Goal: Task Accomplishment & Management: Complete application form

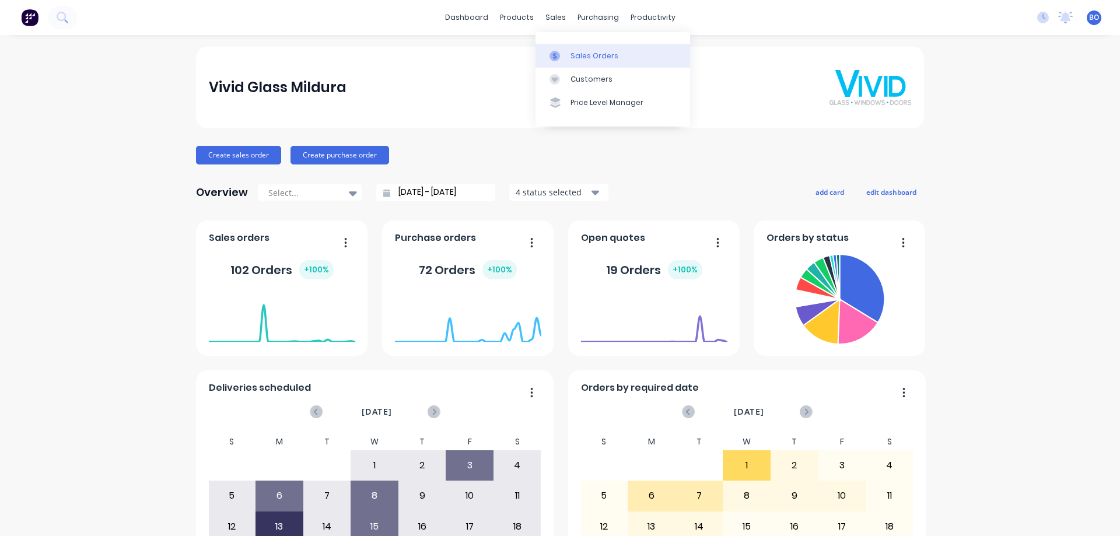
click at [590, 54] on div "Sales Orders" at bounding box center [594, 56] width 48 height 10
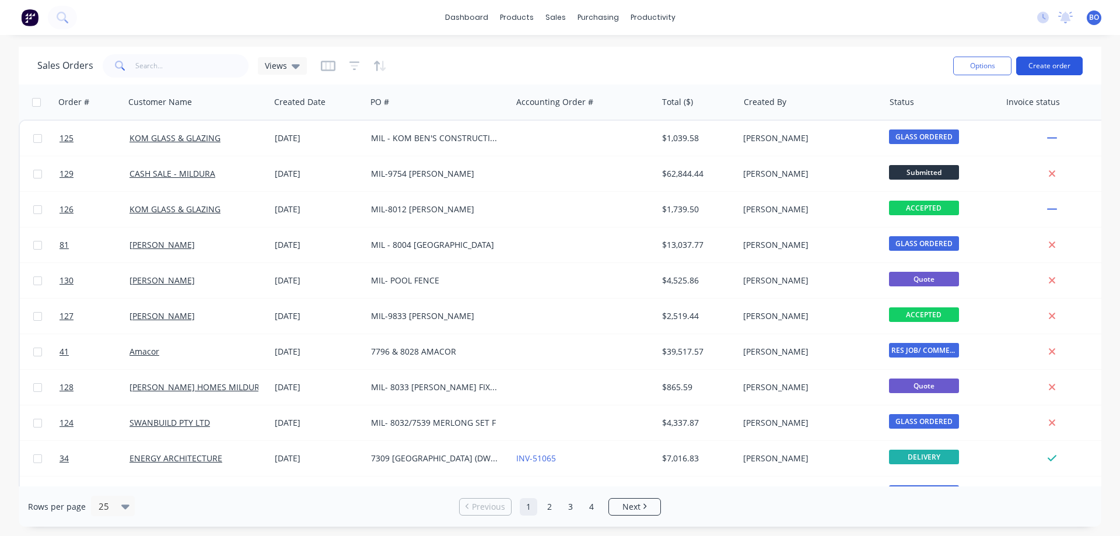
click at [1055, 64] on button "Create order" at bounding box center [1049, 66] width 66 height 19
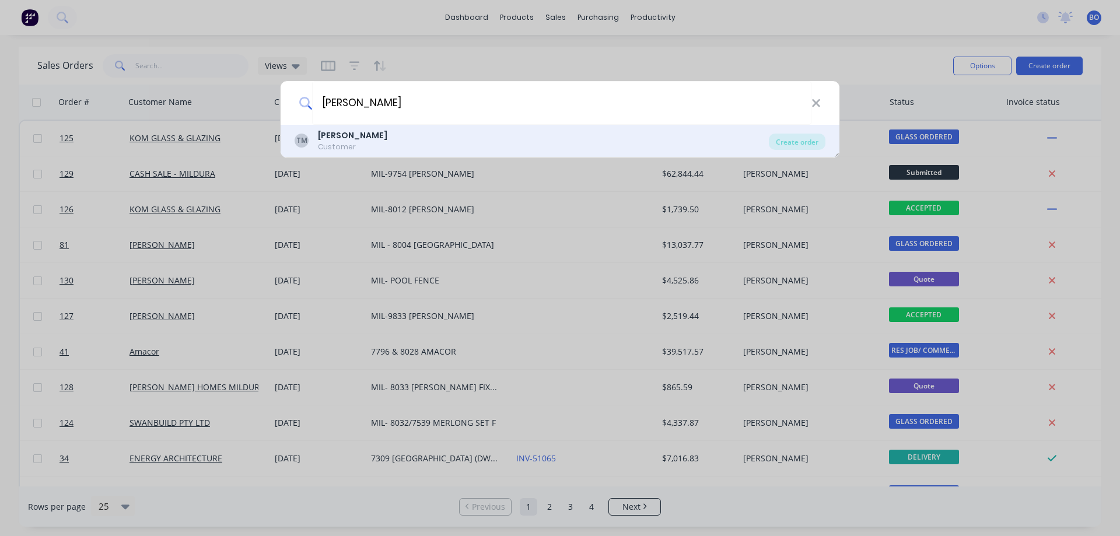
type input "[PERSON_NAME]"
click at [363, 136] on b "[PERSON_NAME]" at bounding box center [352, 135] width 69 height 12
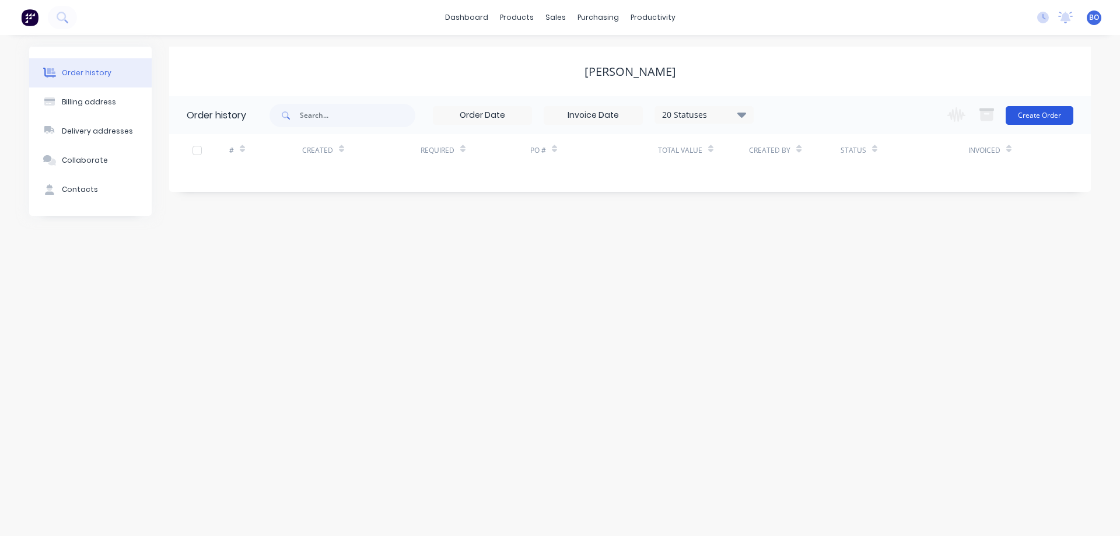
click at [1042, 114] on button "Create Order" at bounding box center [1039, 115] width 68 height 19
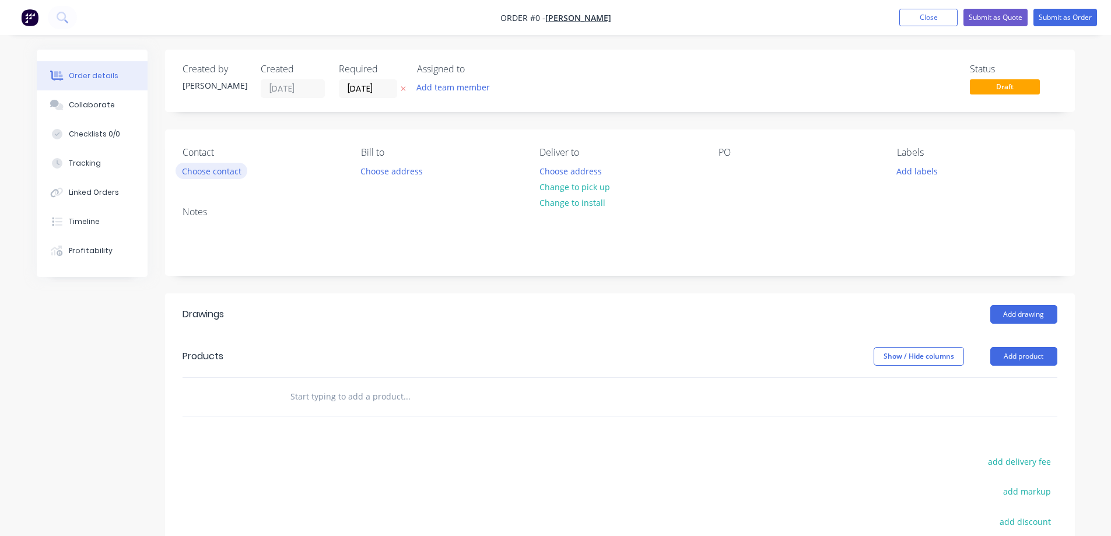
click at [212, 171] on button "Choose contact" at bounding box center [212, 171] width 72 height 16
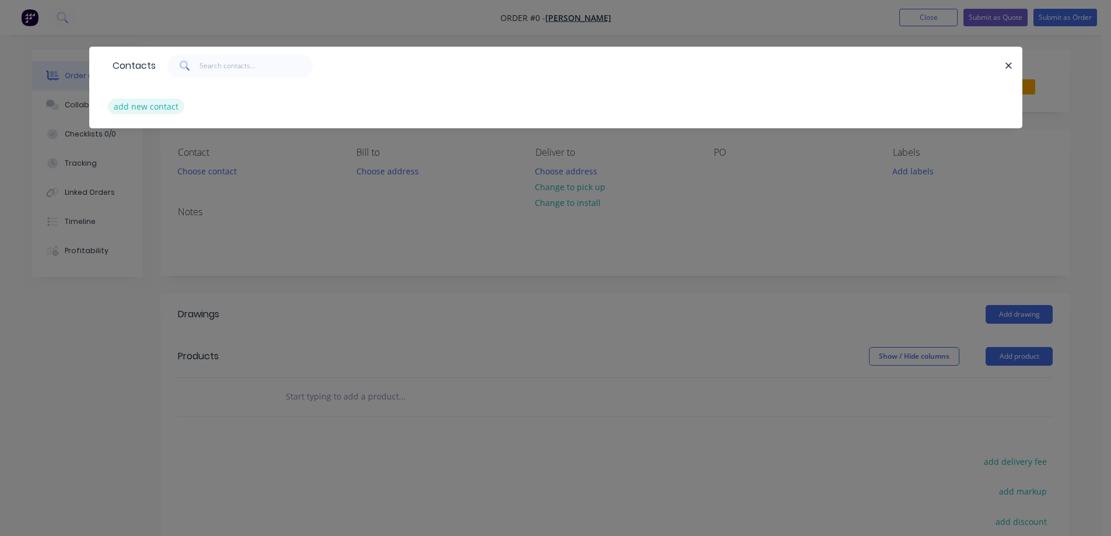
click at [148, 105] on button "add new contact" at bounding box center [146, 107] width 77 height 16
select select "AU"
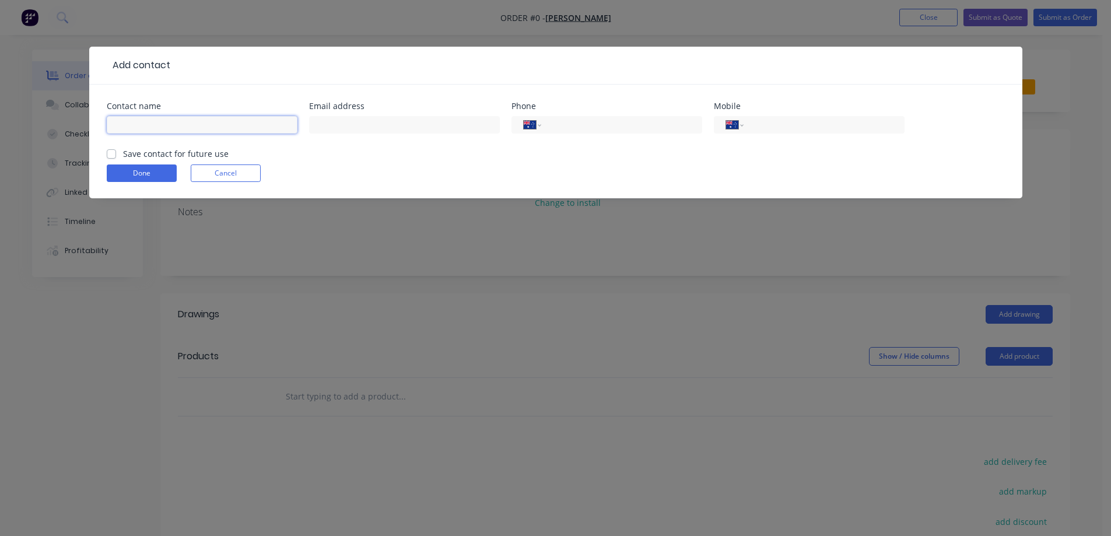
click at [138, 125] on input "text" at bounding box center [202, 124] width 191 height 17
type input "[PERSON_NAME]"
click at [752, 124] on input "tel" at bounding box center [822, 124] width 140 height 13
type input "0438 539 028"
click at [123, 152] on label "Save contact for future use" at bounding box center [176, 154] width 106 height 12
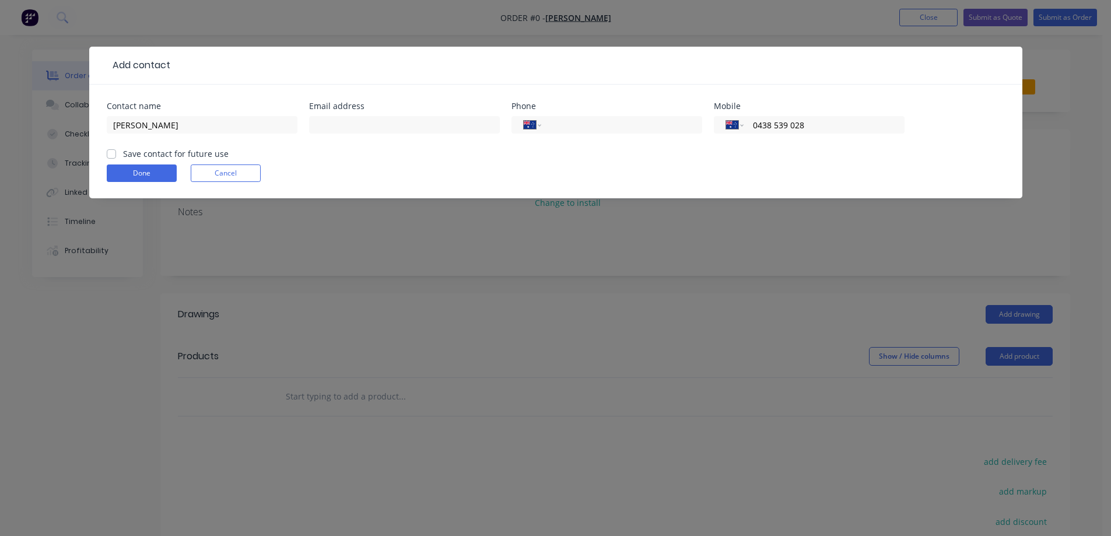
click at [111, 152] on input "Save contact for future use" at bounding box center [111, 153] width 9 height 11
checkbox input "true"
click at [147, 177] on button "Done" at bounding box center [142, 172] width 70 height 17
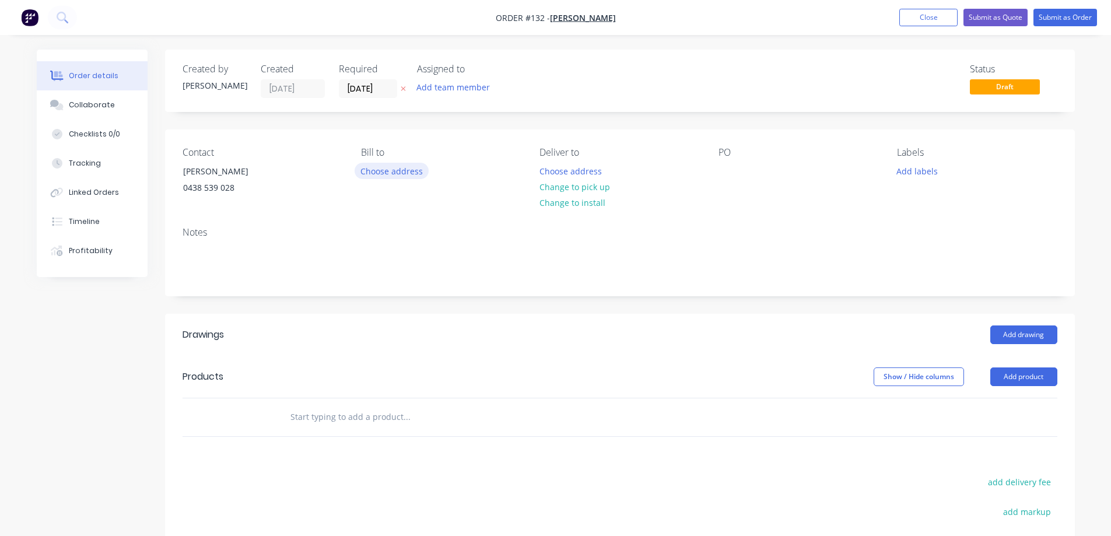
click at [397, 170] on button "Choose address" at bounding box center [392, 171] width 75 height 16
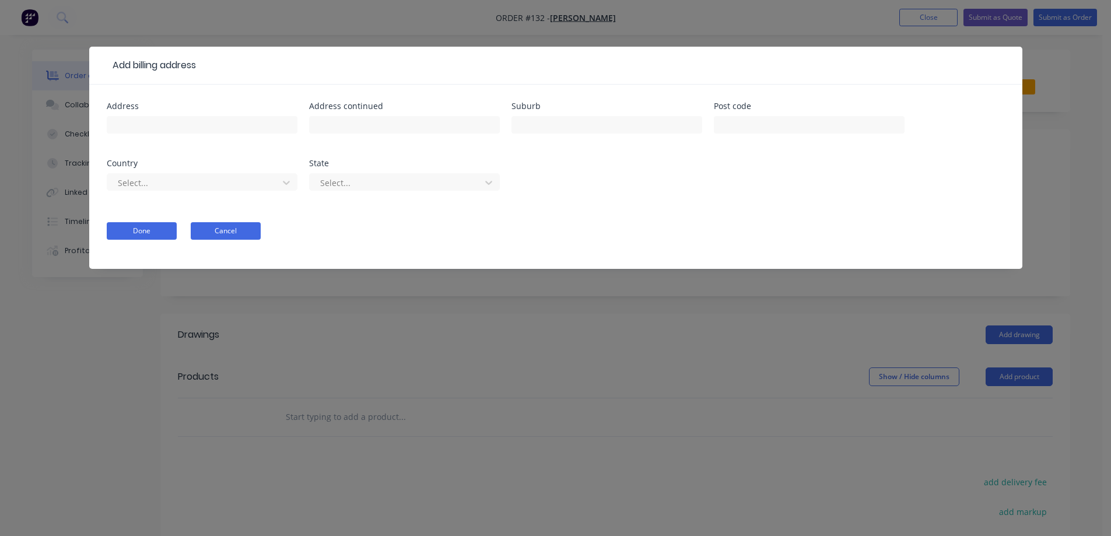
click at [220, 226] on button "Cancel" at bounding box center [226, 230] width 70 height 17
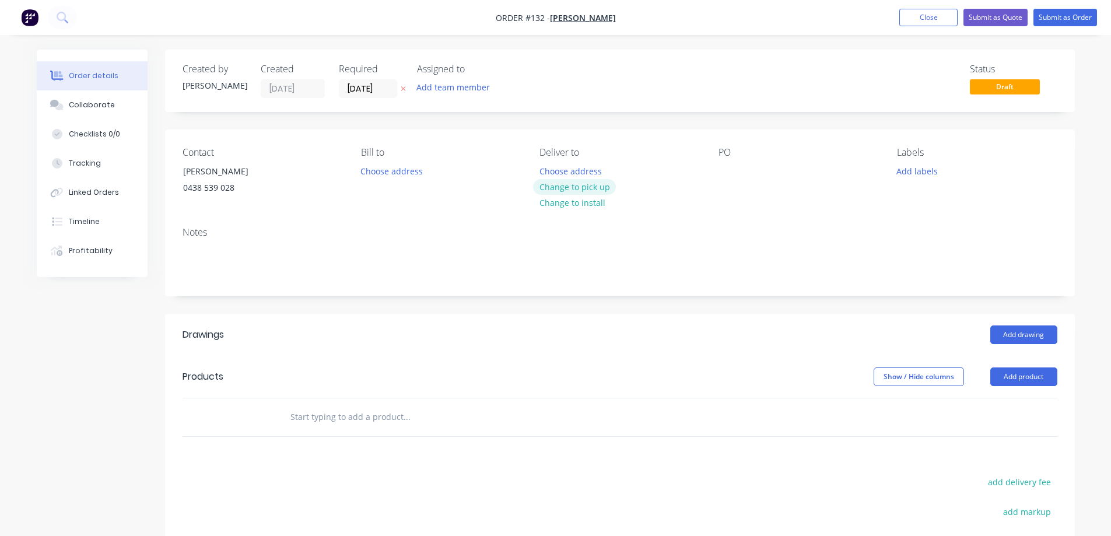
click at [582, 184] on button "Change to pick up" at bounding box center [574, 187] width 83 height 16
click at [726, 170] on div at bounding box center [728, 171] width 19 height 17
click at [726, 170] on div "CHANGE SCREEN DOOR HANDLE AND [PERSON_NAME]" at bounding box center [792, 177] width 146 height 29
click at [818, 183] on div "MIL-CHANGE SCREEN DOOR HANDLE AND [PERSON_NAME]" at bounding box center [792, 177] width 146 height 29
click at [917, 171] on button "Add labels" at bounding box center [918, 171] width 54 height 16
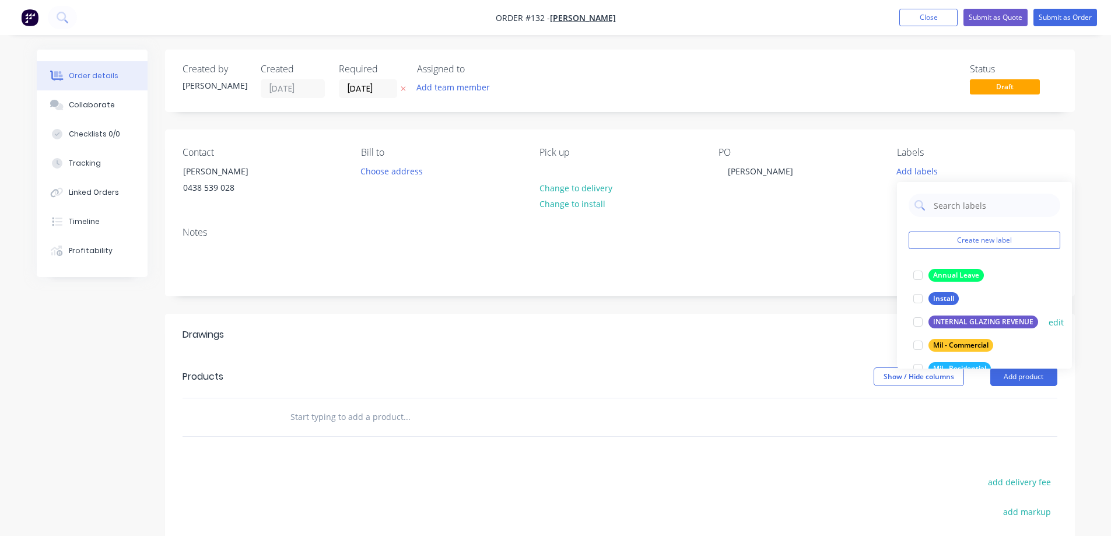
scroll to position [117, 0]
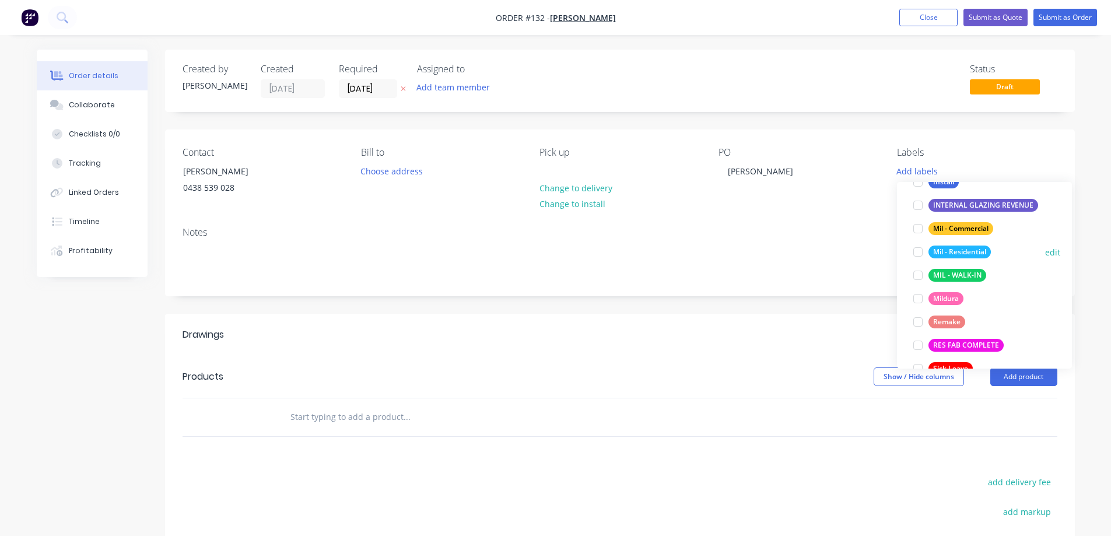
click at [966, 250] on div "Mil - Residential" at bounding box center [959, 252] width 62 height 13
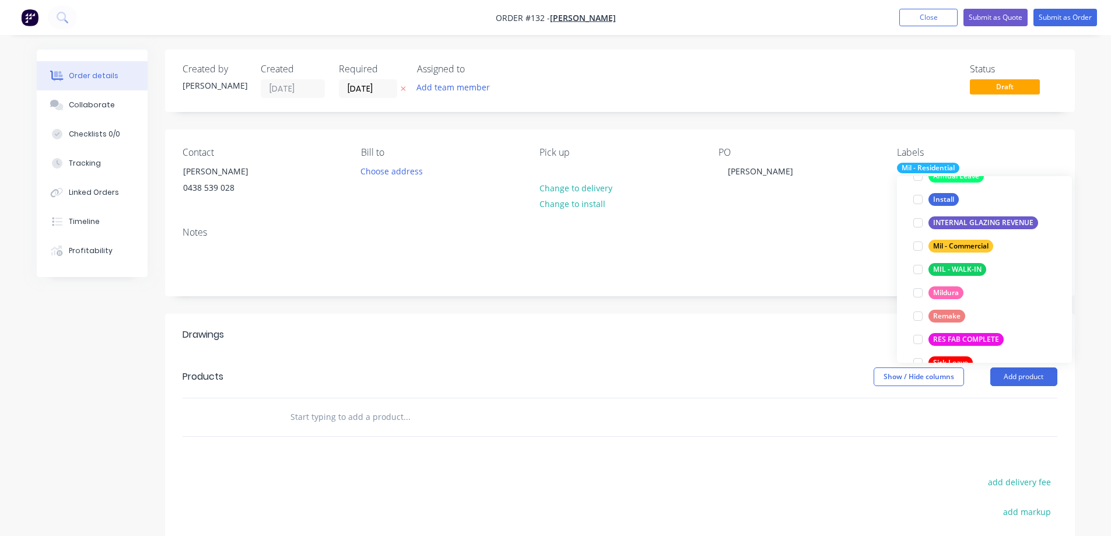
scroll to position [23, 0]
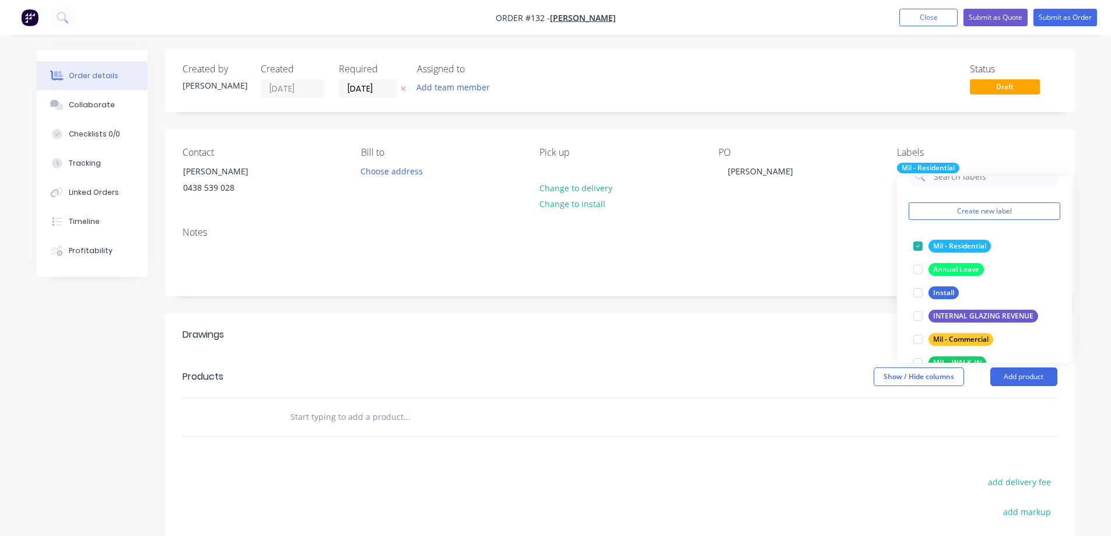
click at [993, 133] on div "Contact [PERSON_NAME] 0438 539 028 Bill to Choose address Pick up Change to del…" at bounding box center [620, 173] width 910 height 88
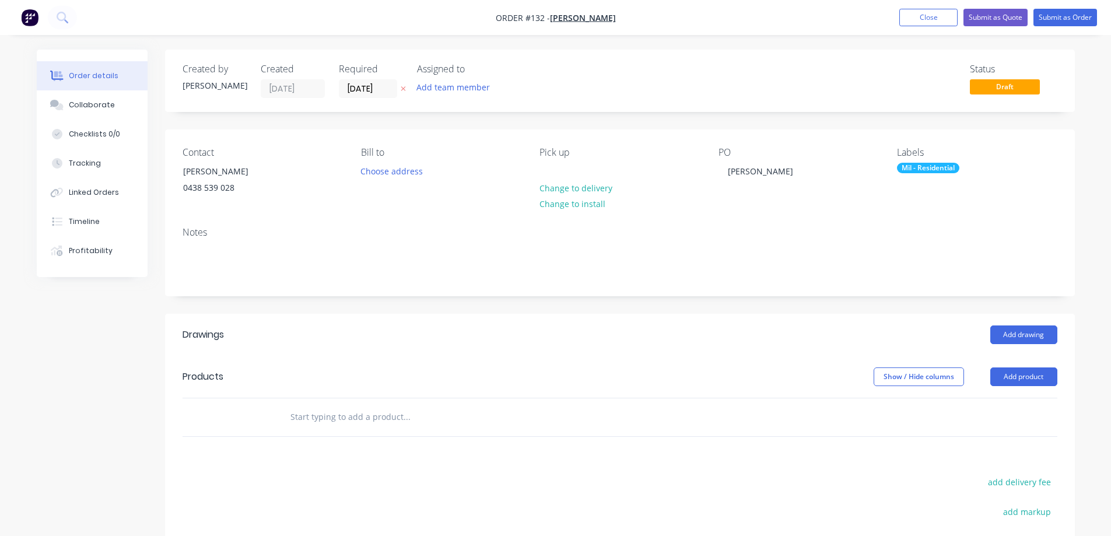
click at [293, 416] on input "text" at bounding box center [406, 416] width 233 height 23
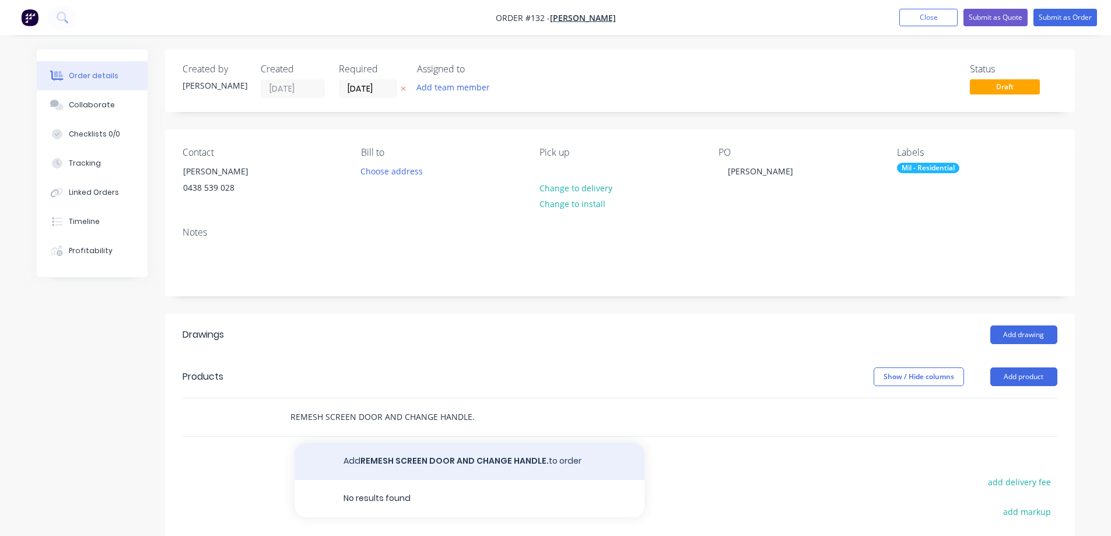
type input "REMESH SCREEN DOOR AND CHANGE HANDLE."
click at [455, 460] on button "Add REMESH SCREEN DOOR AND CHANGE HANDLE. to order" at bounding box center [470, 461] width 350 height 37
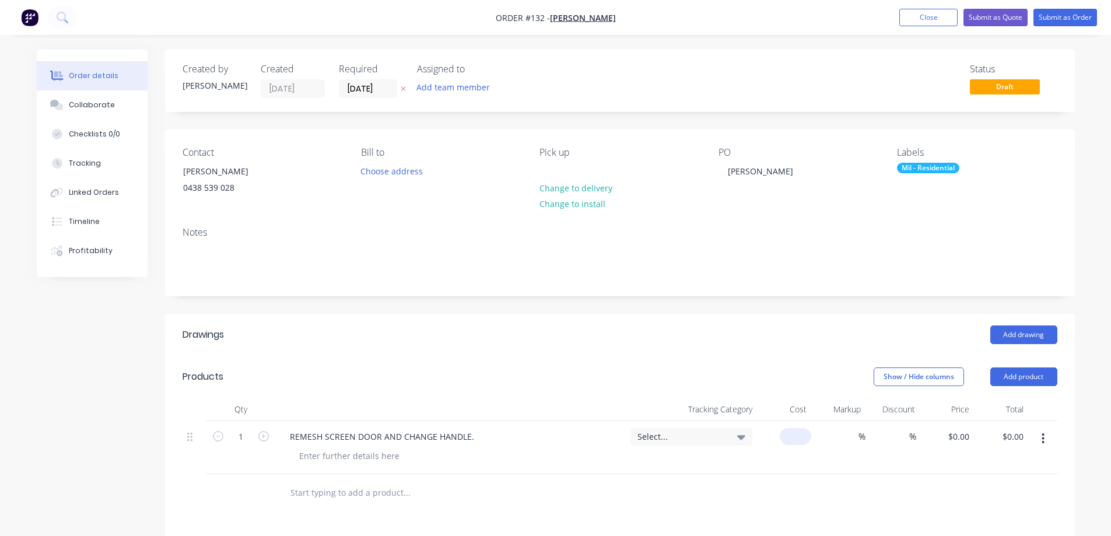
click at [805, 437] on input at bounding box center [797, 436] width 27 height 17
type input "160.00"
click at [789, 436] on input "160.00" at bounding box center [795, 436] width 31 height 17
click at [789, 434] on input "160.00" at bounding box center [795, 436] width 31 height 17
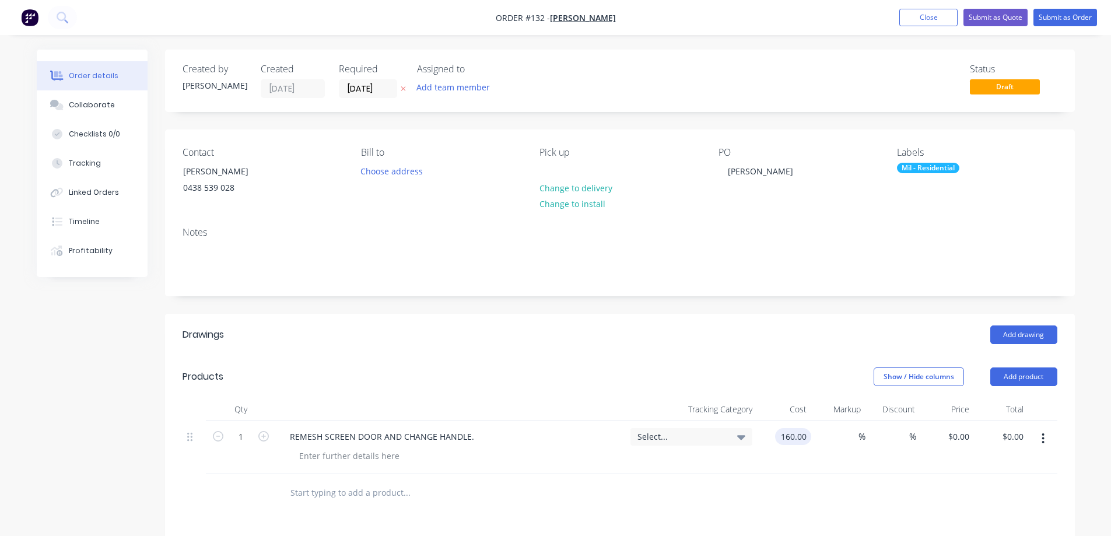
click at [805, 435] on input "160.00" at bounding box center [795, 436] width 31 height 17
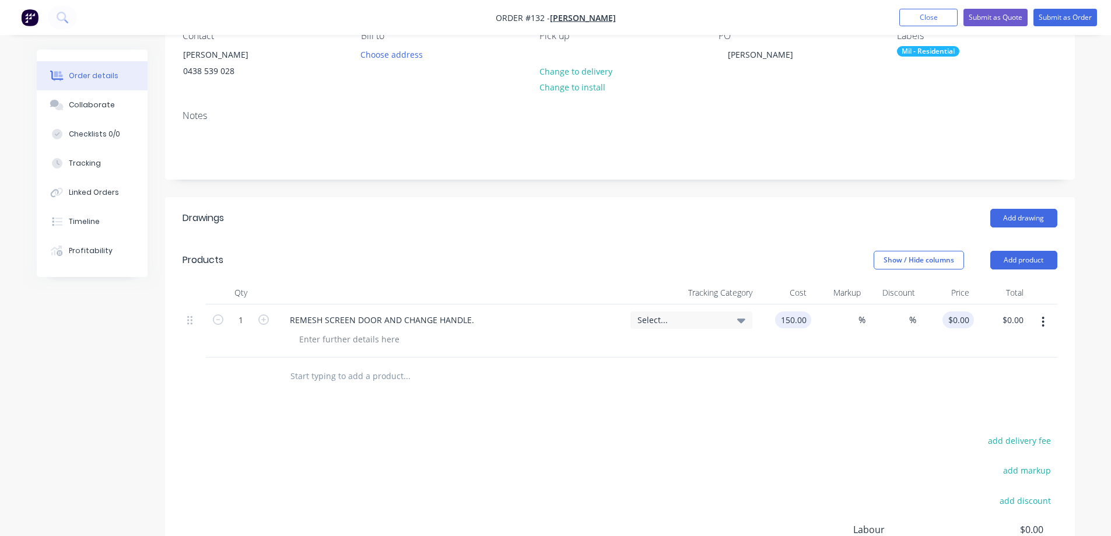
type input "$150.00"
type input "150"
type input "$150.00"
click at [963, 326] on input "150" at bounding box center [960, 319] width 27 height 17
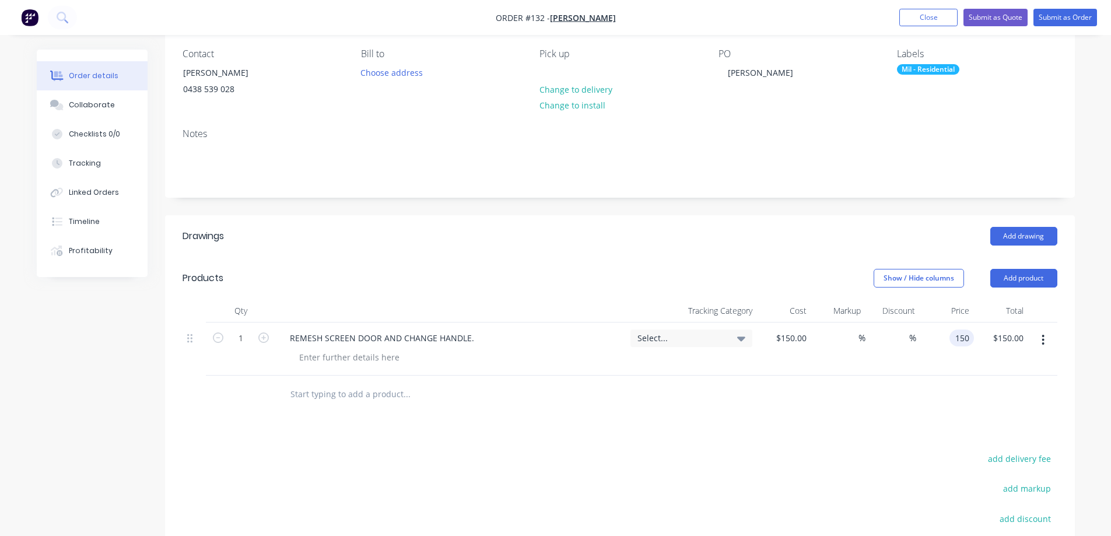
scroll to position [40, 0]
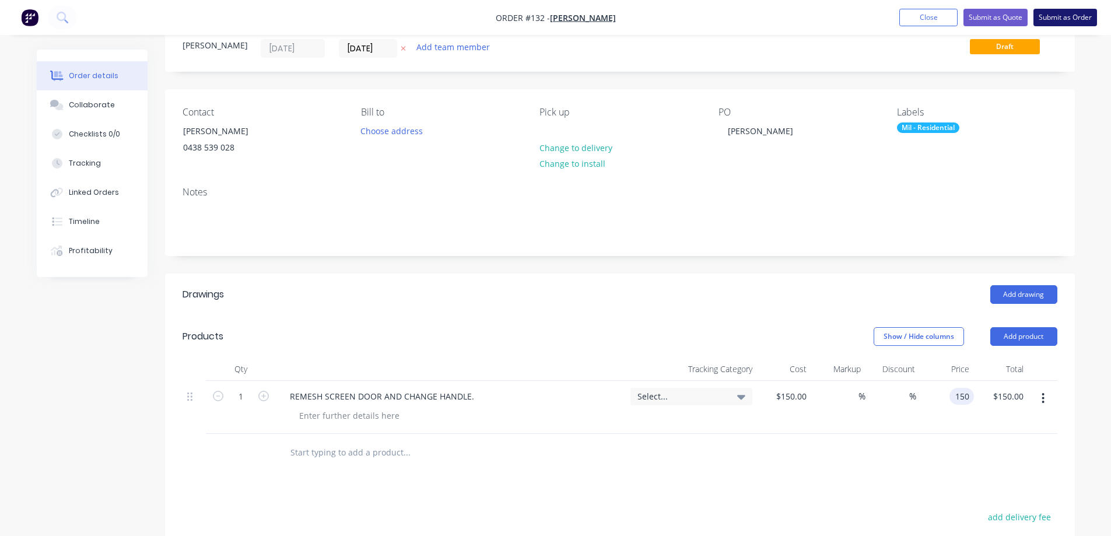
type input "$150.00"
click at [1061, 15] on button "Submit as Order" at bounding box center [1065, 17] width 64 height 17
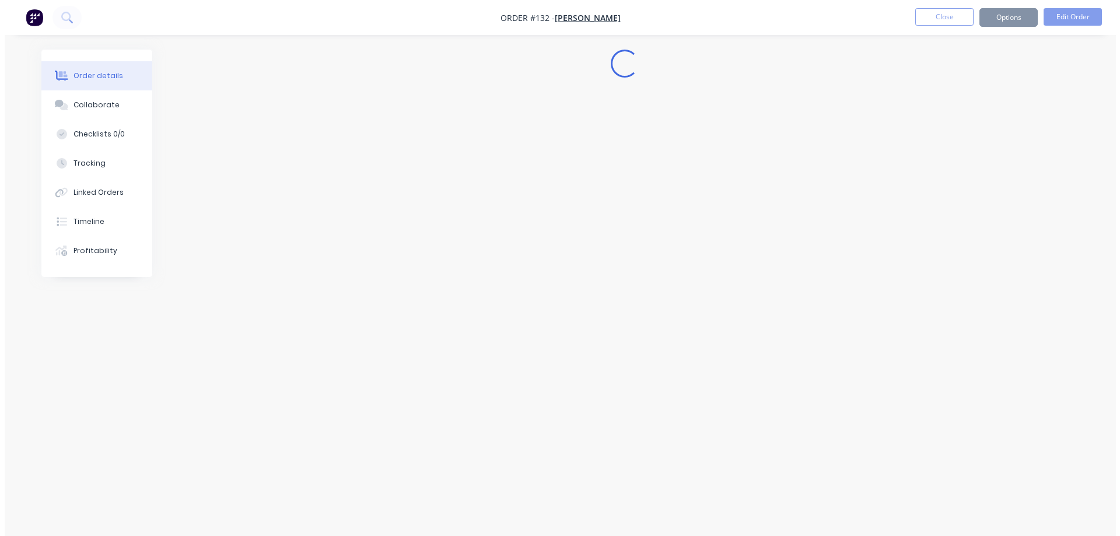
scroll to position [0, 0]
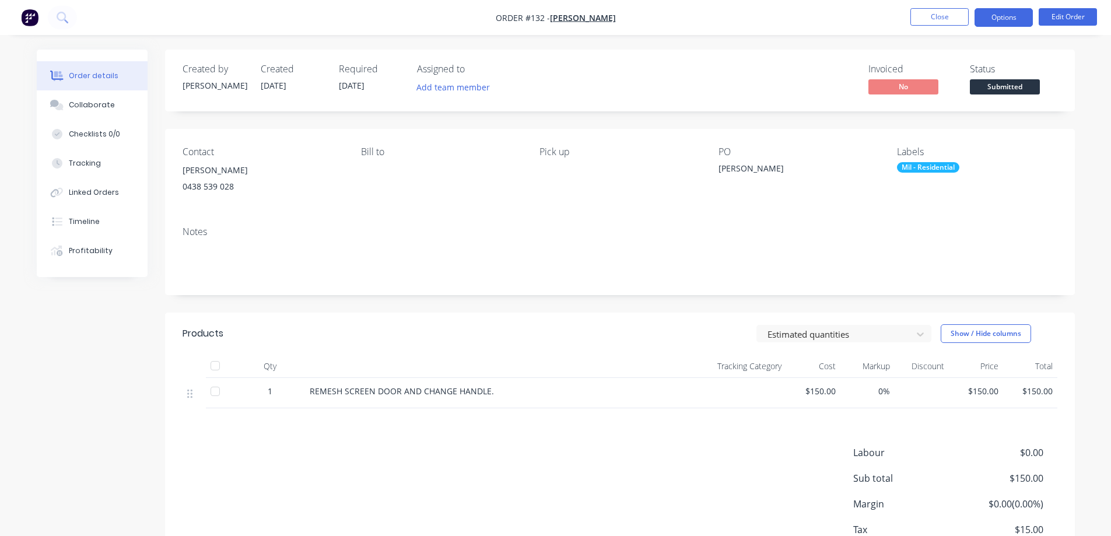
click at [1011, 20] on button "Options" at bounding box center [1004, 17] width 58 height 19
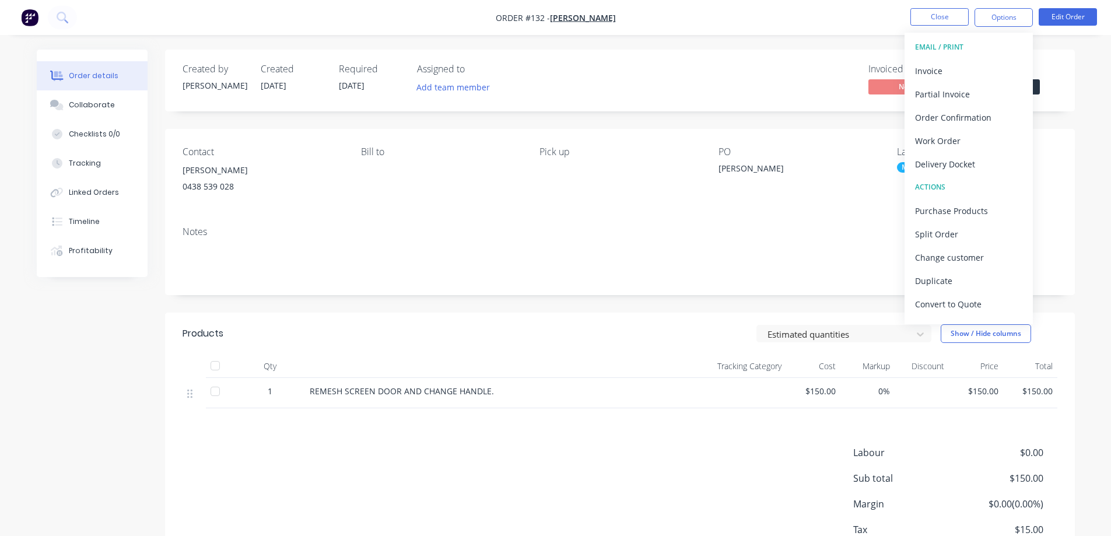
click at [809, 14] on nav "Order #132 - [PERSON_NAME] Close Options EMAIL / PRINT Invoice Partial Invoice …" at bounding box center [555, 17] width 1111 height 35
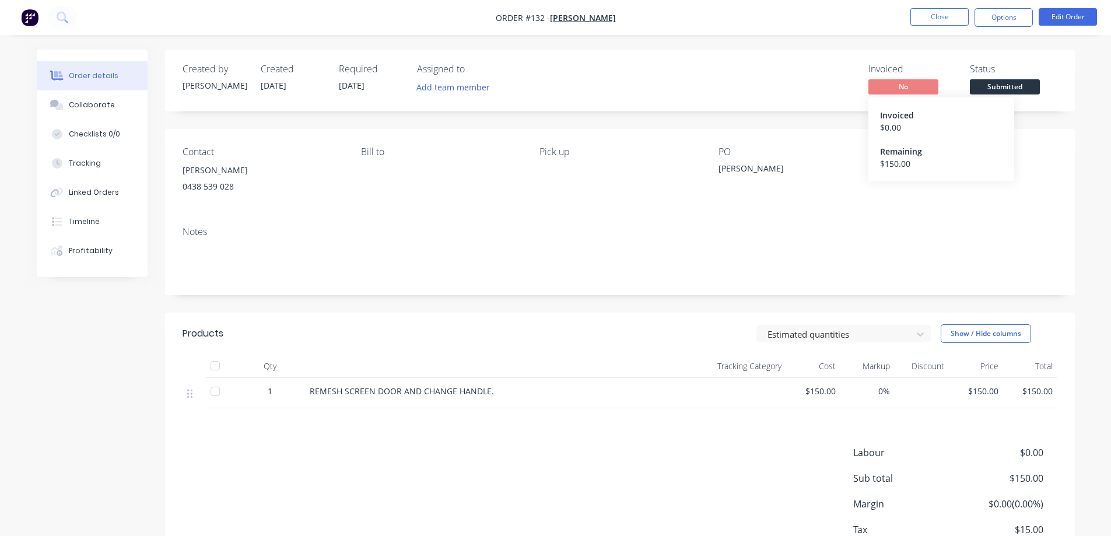
click at [897, 148] on div "Remaining" at bounding box center [941, 151] width 122 height 12
click at [892, 114] on div "Invoiced" at bounding box center [941, 115] width 122 height 12
click at [469, 89] on button "Add team member" at bounding box center [453, 87] width 86 height 16
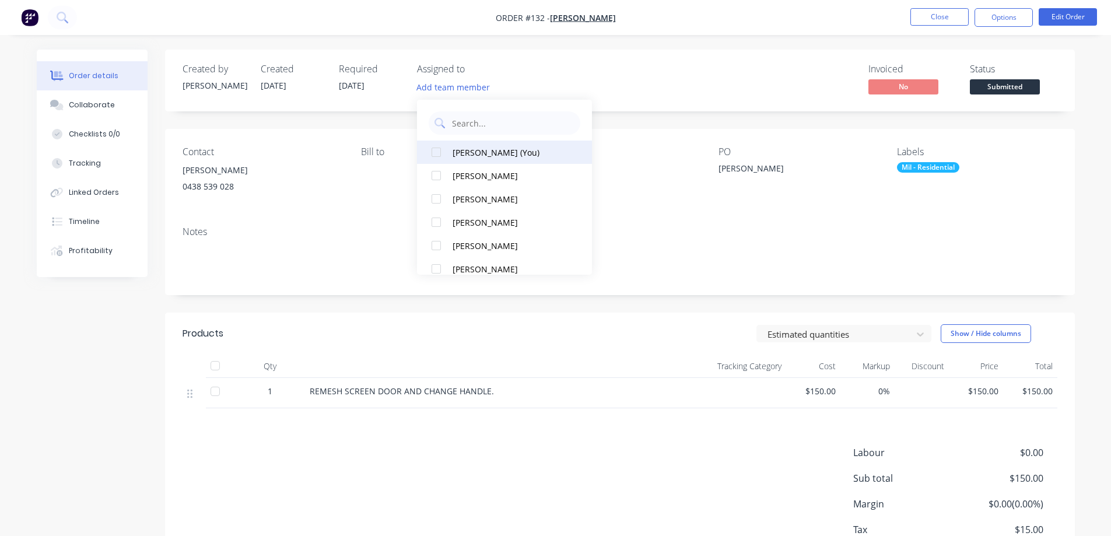
click at [433, 149] on div at bounding box center [436, 152] width 23 height 23
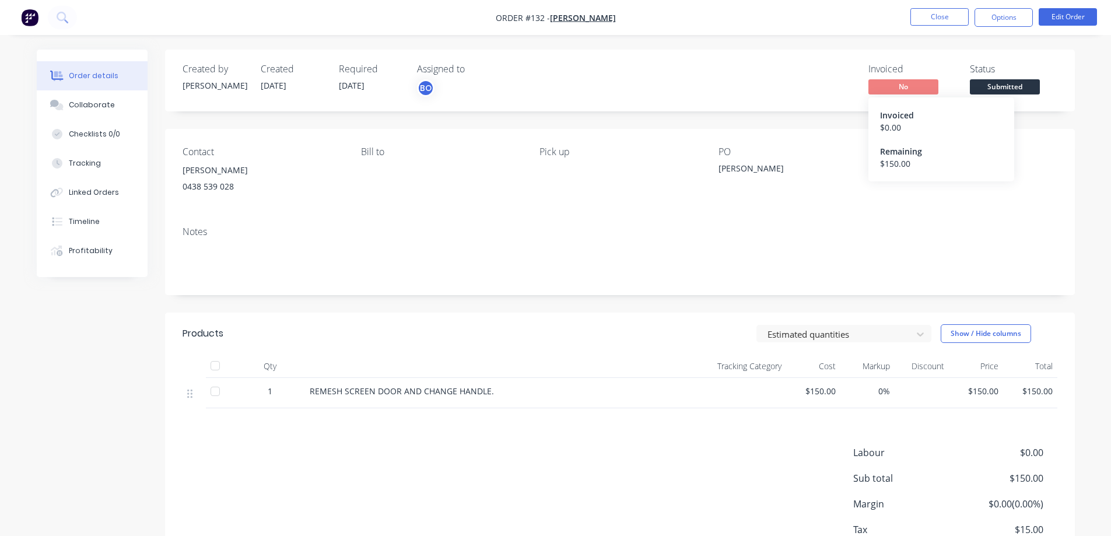
click at [902, 86] on span "No" at bounding box center [903, 86] width 70 height 15
click at [1001, 16] on button "Options" at bounding box center [1004, 17] width 58 height 19
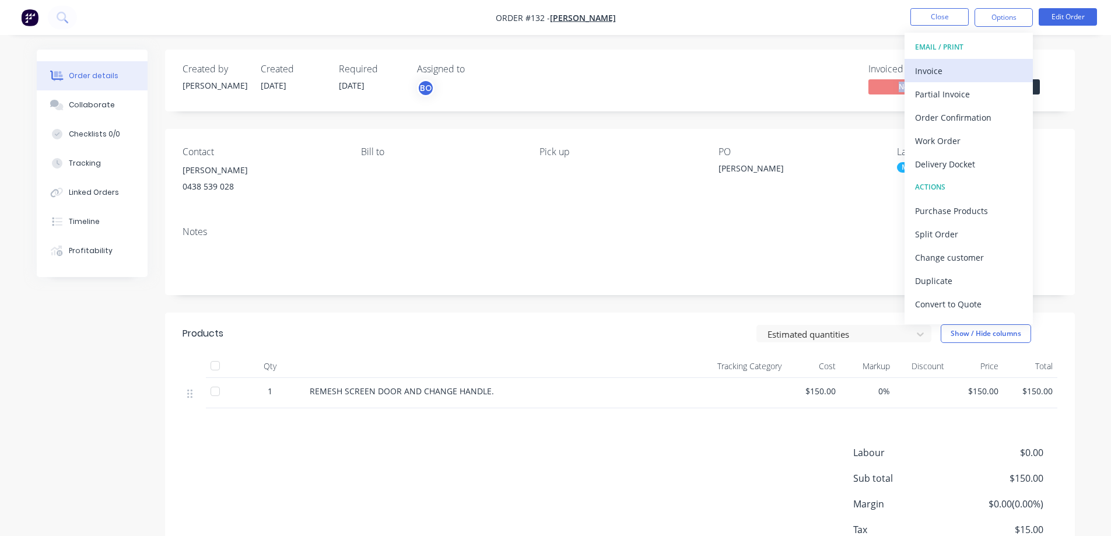
click at [952, 70] on div "Invoice" at bounding box center [968, 70] width 107 height 17
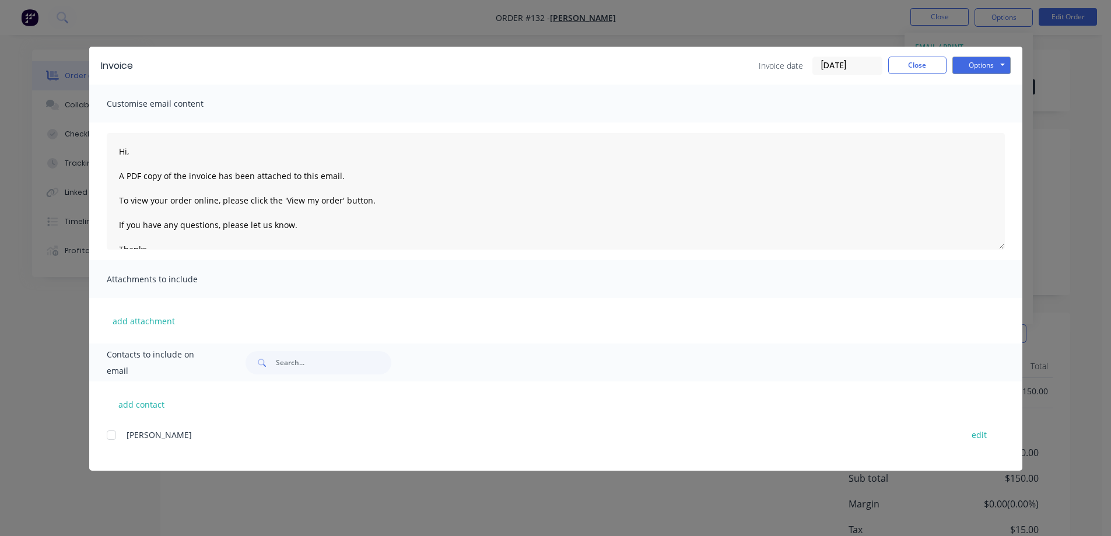
click at [111, 434] on div at bounding box center [111, 434] width 23 height 23
click at [1003, 63] on button "Options" at bounding box center [981, 65] width 58 height 17
click at [990, 101] on button "Print" at bounding box center [989, 105] width 75 height 19
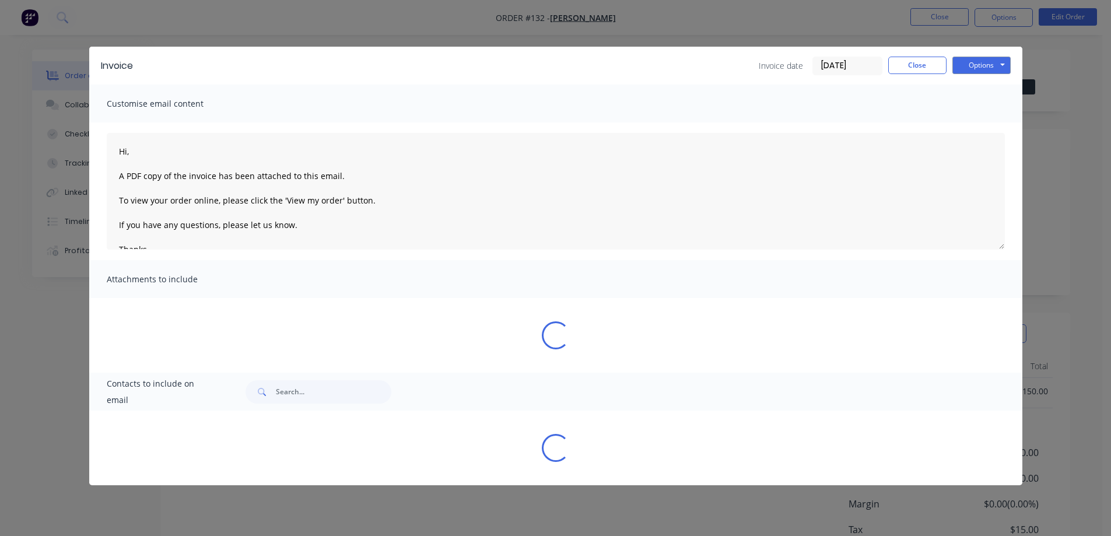
type textarea "Hi, A PDF copy of the invoice has been attached to this email. To view your ord…"
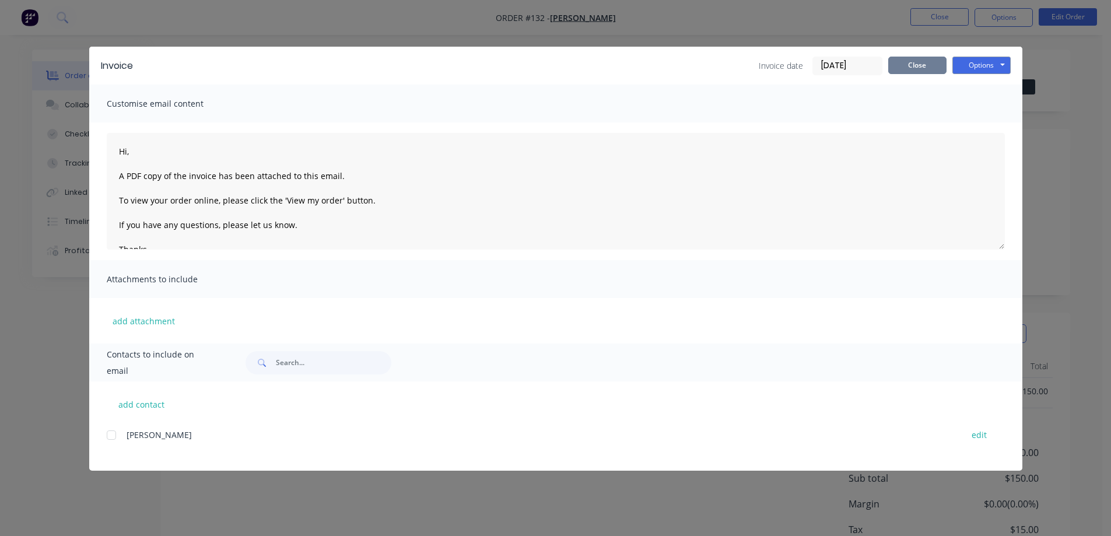
click at [921, 62] on button "Close" at bounding box center [917, 65] width 58 height 17
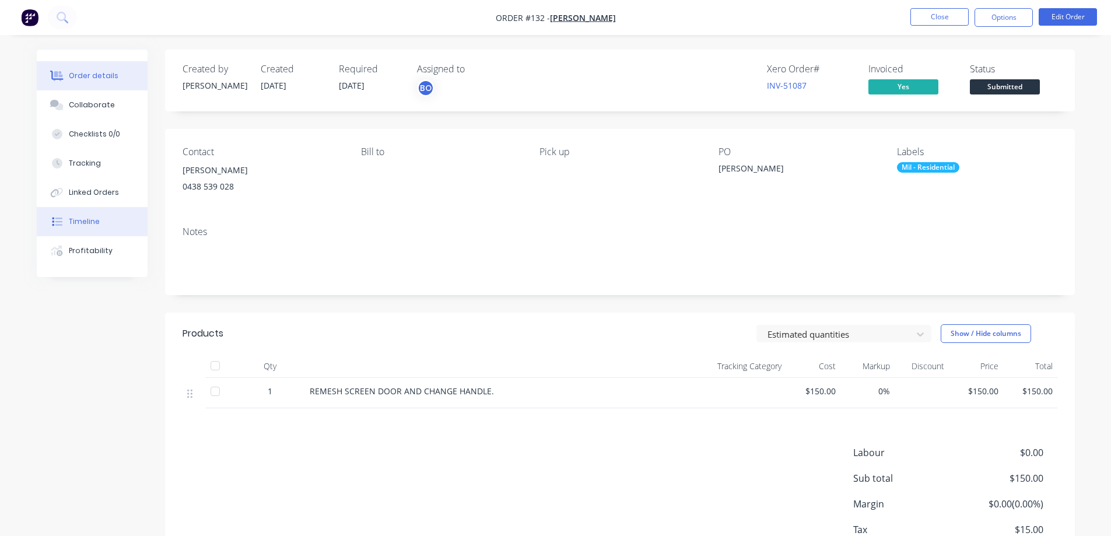
click at [89, 219] on div "Timeline" at bounding box center [84, 221] width 31 height 10
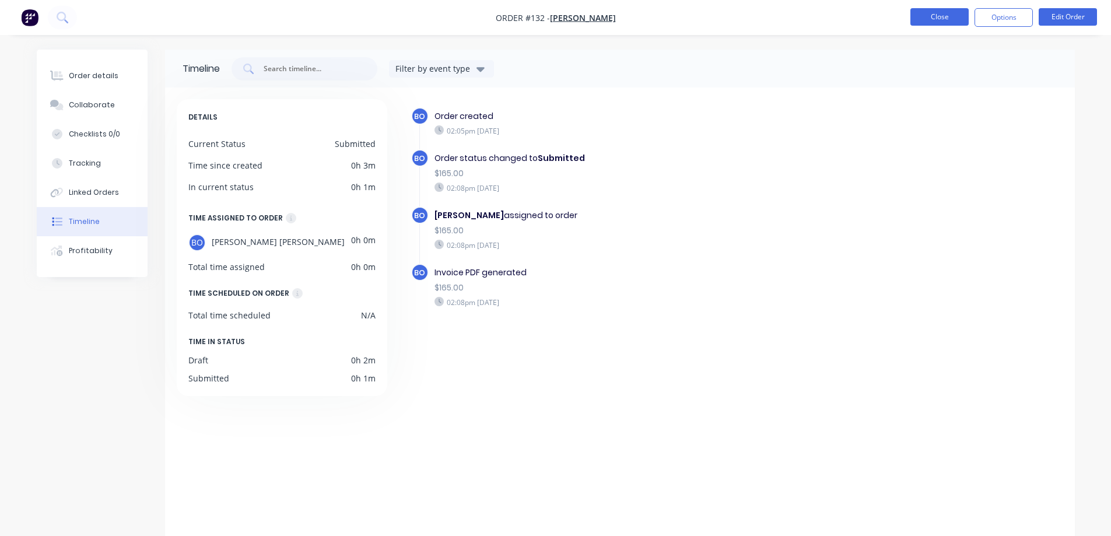
click at [940, 13] on button "Close" at bounding box center [939, 16] width 58 height 17
